Goal: Task Accomplishment & Management: Use online tool/utility

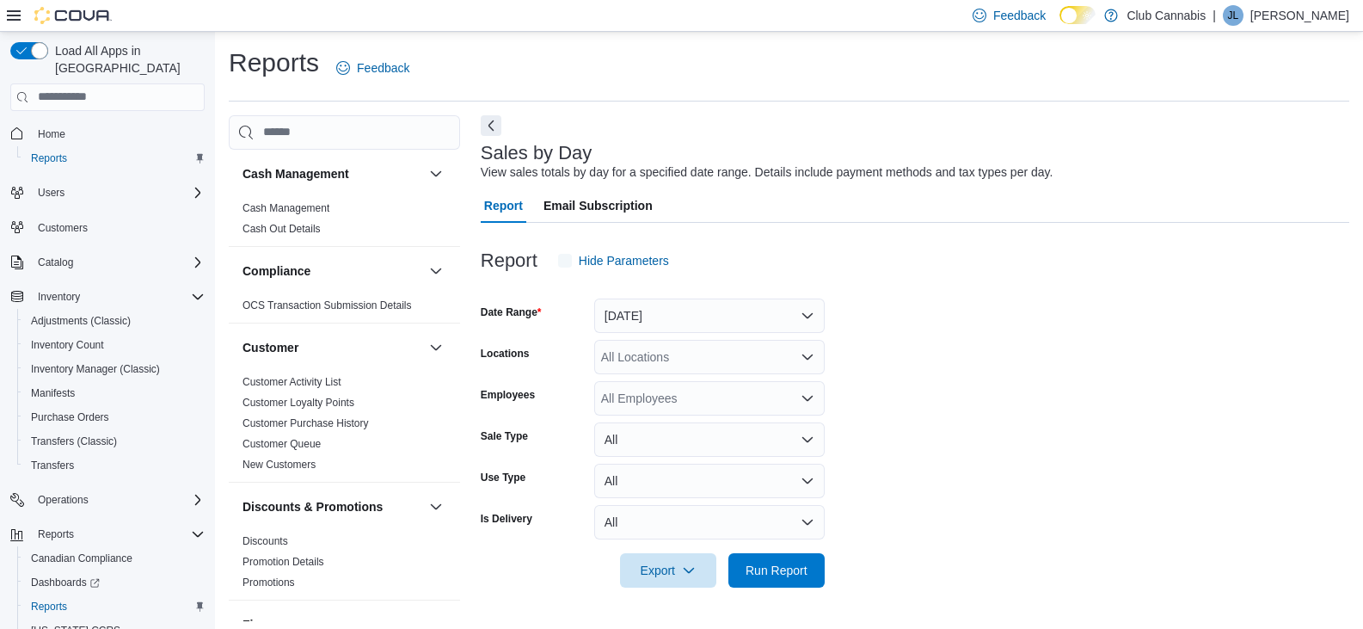
scroll to position [6, 0]
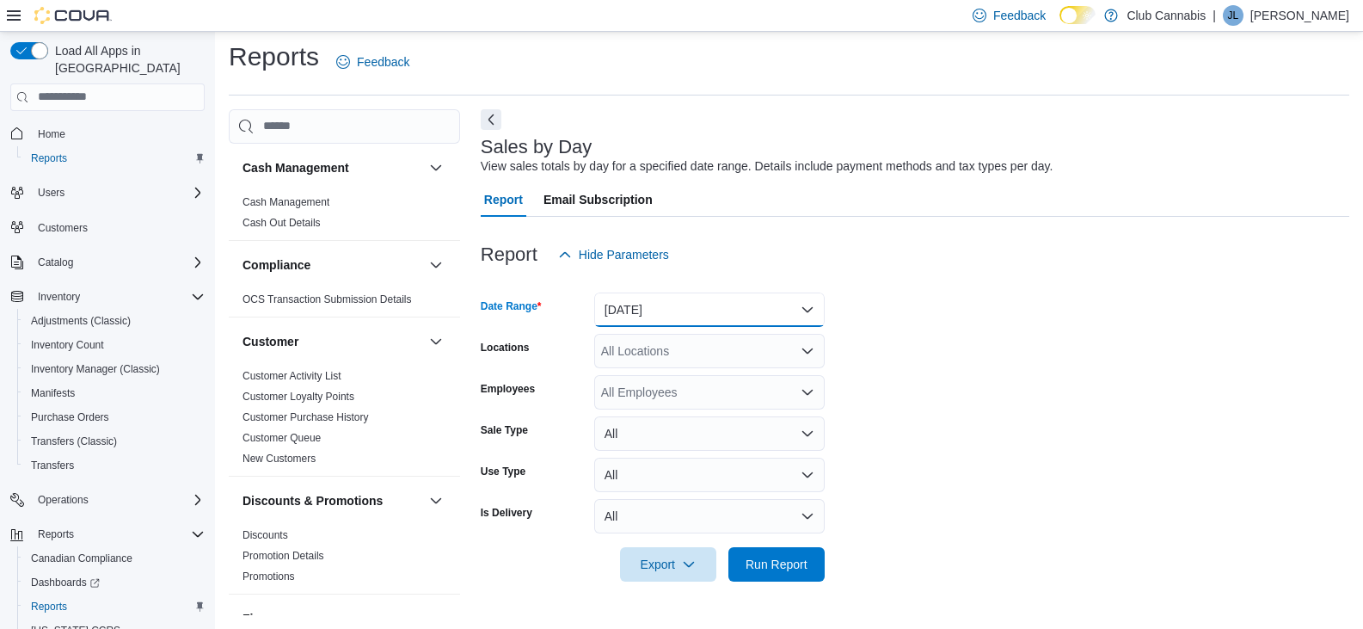
click at [807, 310] on button "[DATE]" at bounding box center [709, 309] width 230 height 34
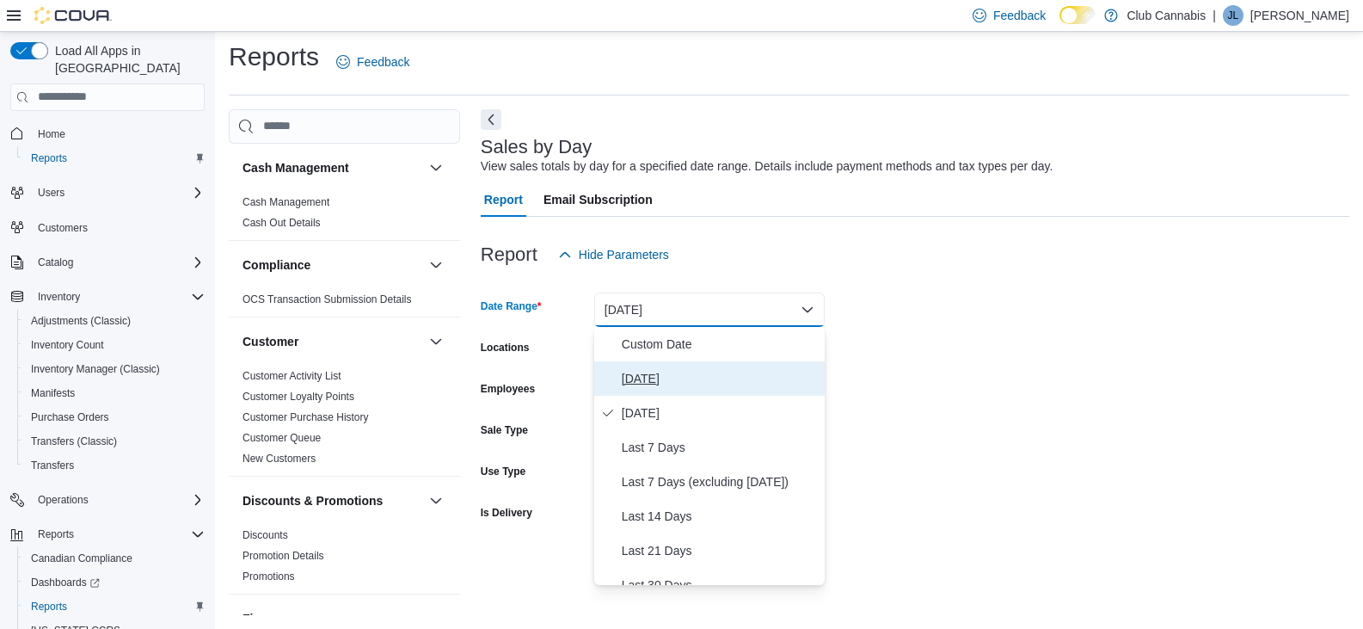
click at [629, 382] on span "[DATE]" at bounding box center [720, 378] width 196 height 21
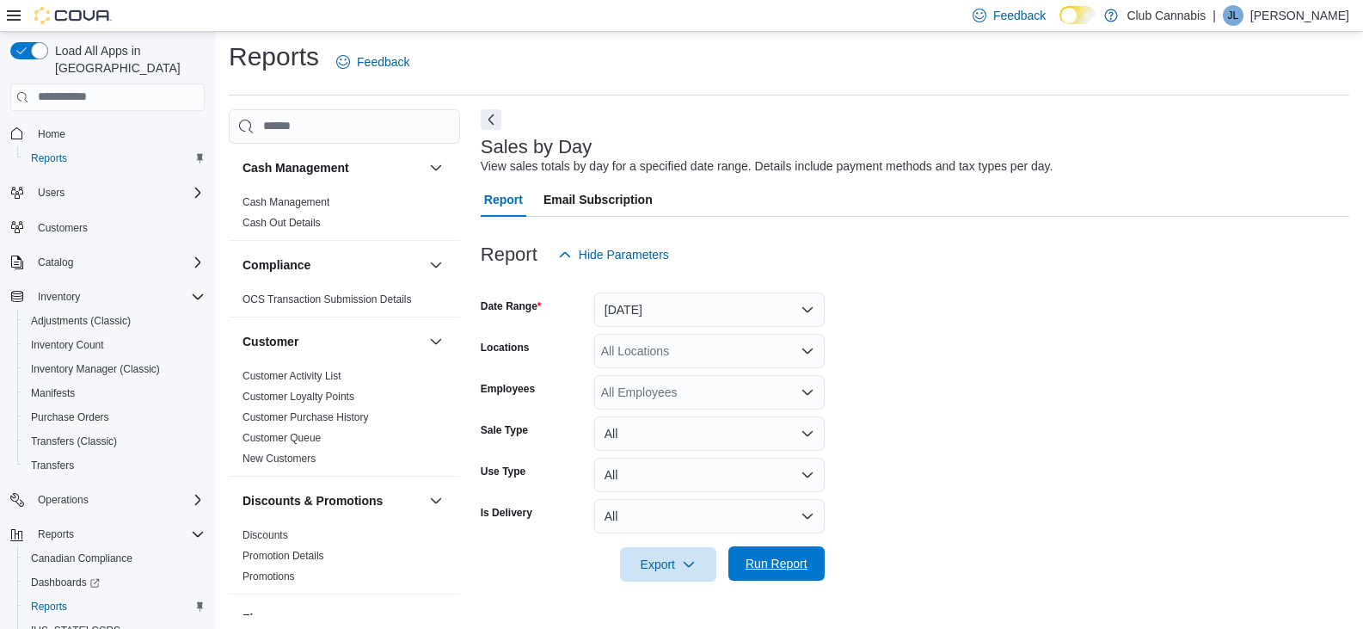
drag, startPoint x: 771, startPoint y: 562, endPoint x: 773, endPoint y: 553, distance: 8.8
click at [770, 561] on span "Run Report" at bounding box center [777, 563] width 62 height 17
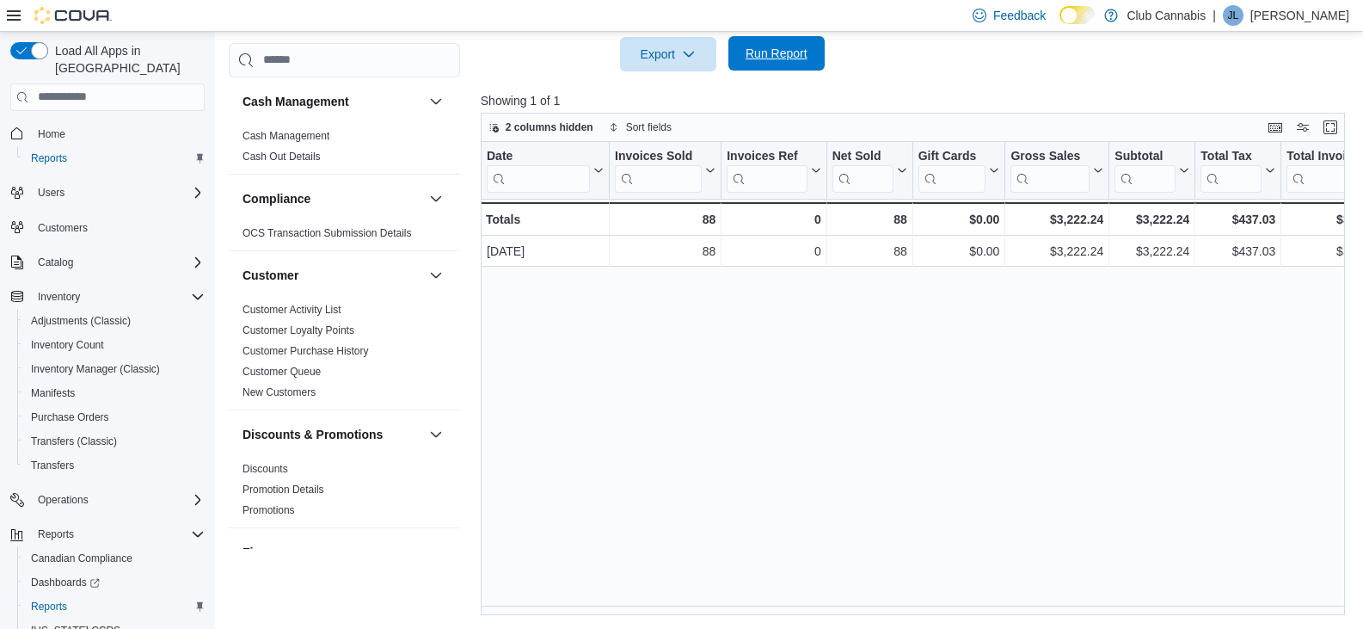
click at [784, 58] on span "Run Report" at bounding box center [777, 53] width 62 height 17
click at [783, 56] on span "Run Report" at bounding box center [777, 53] width 62 height 17
